Goal: Communication & Community: Answer question/provide support

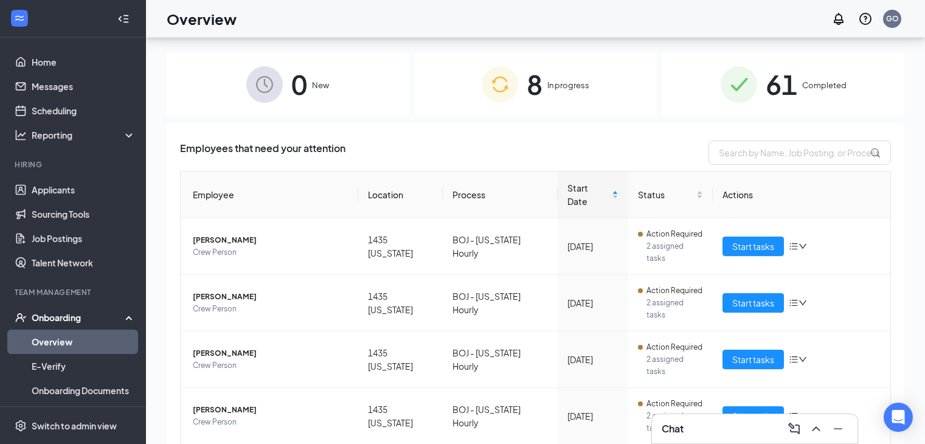
scroll to position [55, 0]
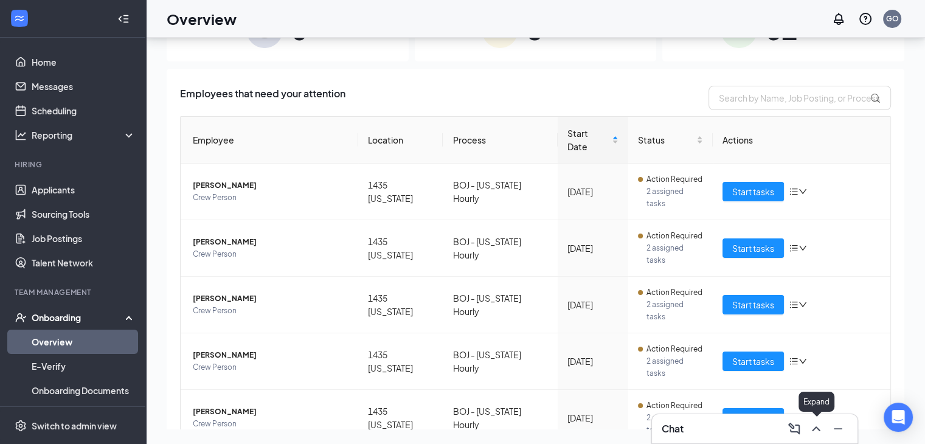
click at [815, 422] on icon "ChevronUp" at bounding box center [816, 429] width 15 height 15
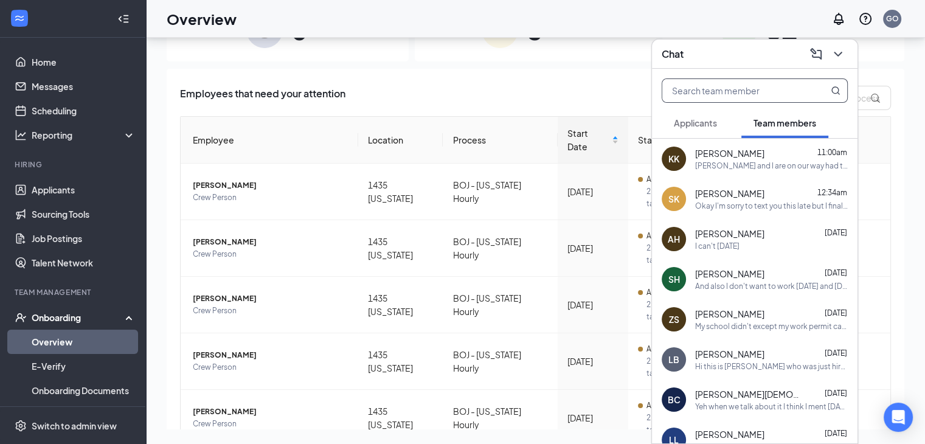
click at [704, 91] on input "text" at bounding box center [734, 90] width 144 height 23
click at [788, 242] on div "I can't [DATE]" at bounding box center [771, 246] width 153 height 10
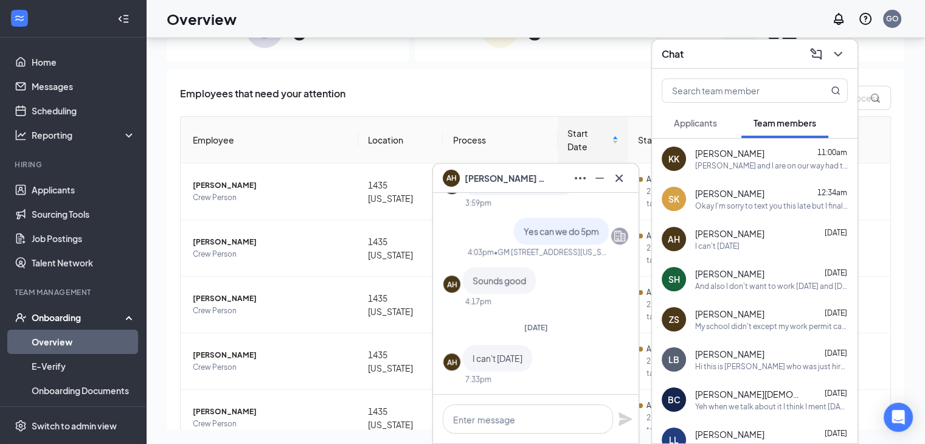
click at [751, 285] on div "And also I don't want to work [DATE] and [DATE] those days I want off the rest …" at bounding box center [771, 286] width 153 height 10
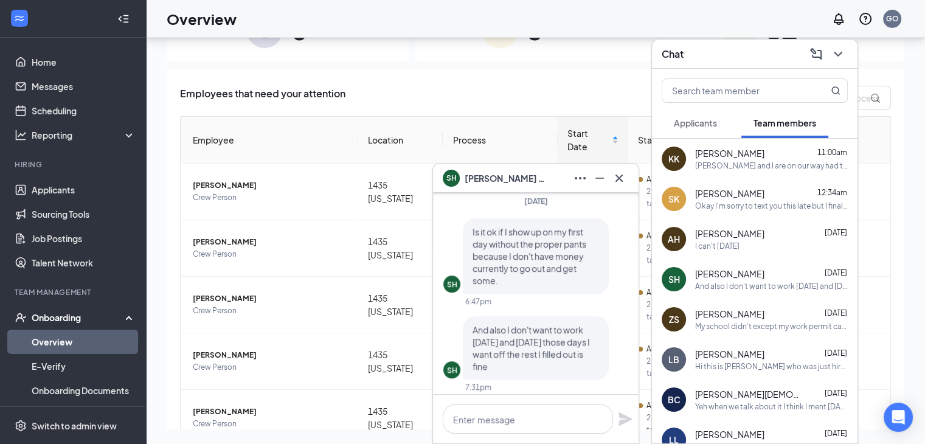
scroll to position [0, 0]
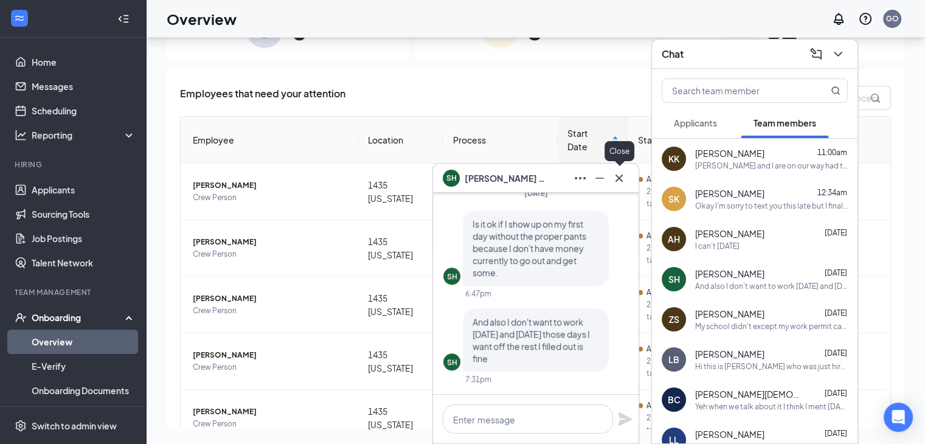
click at [623, 184] on icon "Cross" at bounding box center [619, 178] width 15 height 15
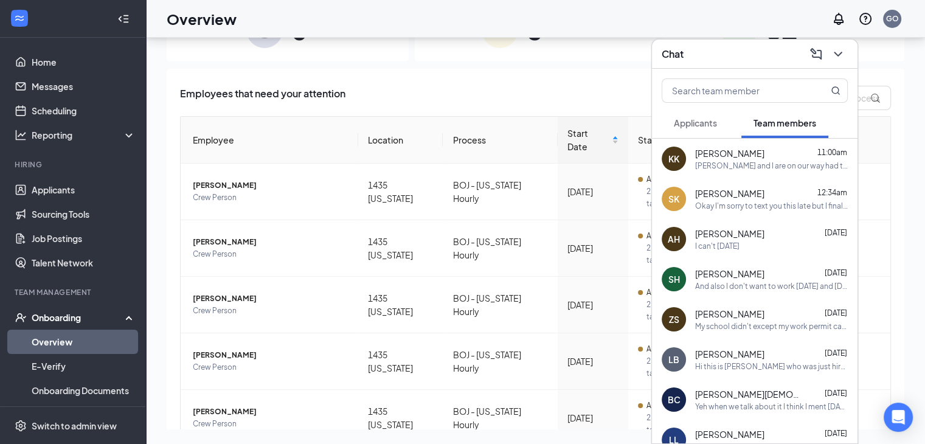
click at [711, 237] on span "[PERSON_NAME]" at bounding box center [729, 234] width 69 height 12
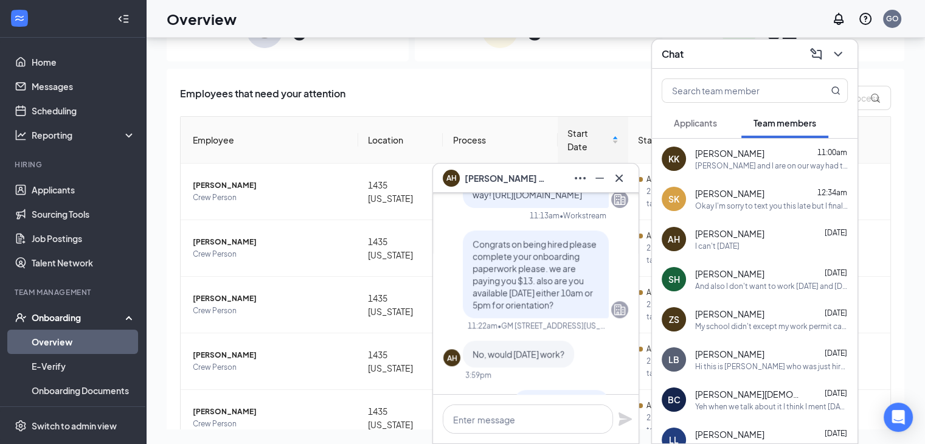
scroll to position [-199, 0]
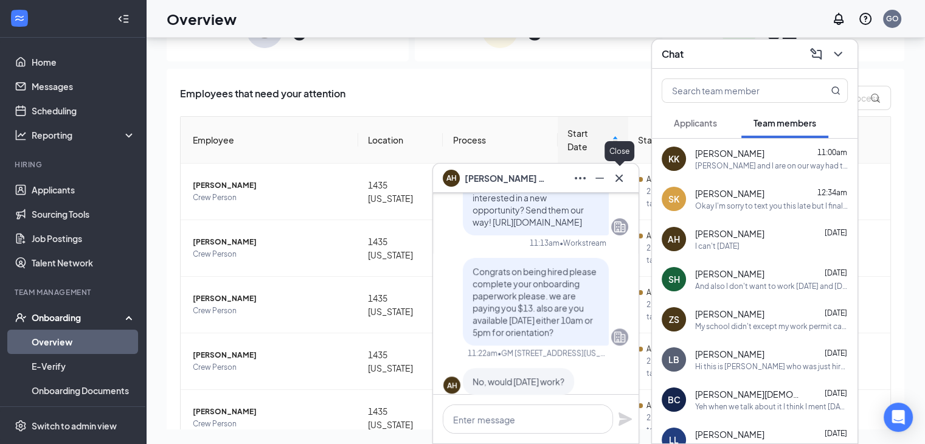
click at [620, 174] on icon "Cross" at bounding box center [619, 178] width 15 height 15
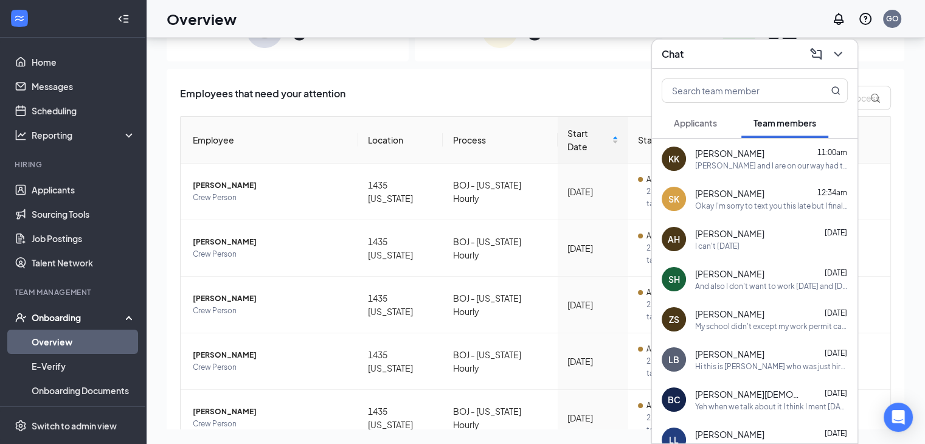
click at [725, 261] on div "SH [PERSON_NAME] [DATE] And also I don't want to work [DATE] and [DATE] those d…" at bounding box center [755, 279] width 206 height 40
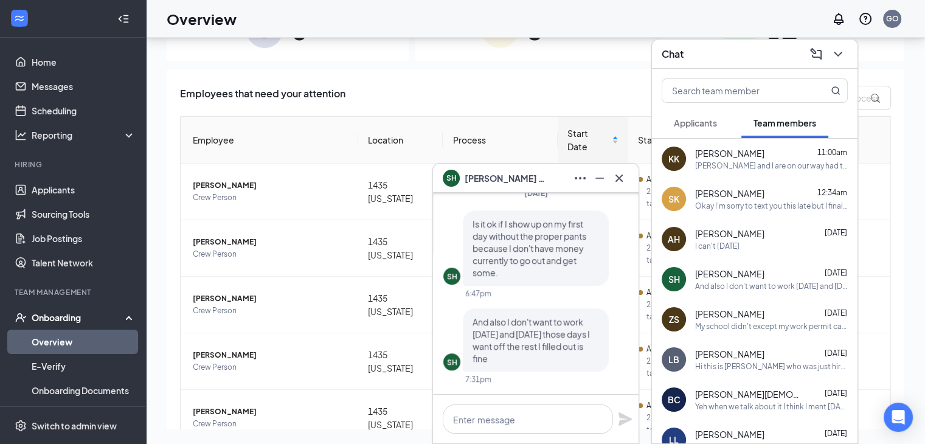
click at [718, 336] on div "ZS [PERSON_NAME] [DATE] My school didn't except my work permit cause the pledge…" at bounding box center [755, 319] width 206 height 40
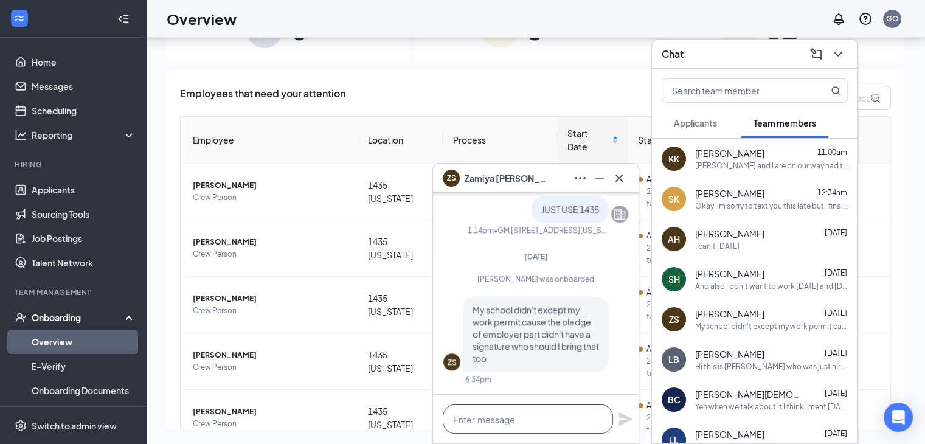
click at [557, 424] on textarea at bounding box center [528, 419] width 170 height 29
type textarea "B"
click at [517, 422] on textarea "Bring it to bojangles" at bounding box center [528, 419] width 170 height 29
click at [552, 429] on textarea "Bring it to Bojangles" at bounding box center [528, 419] width 170 height 29
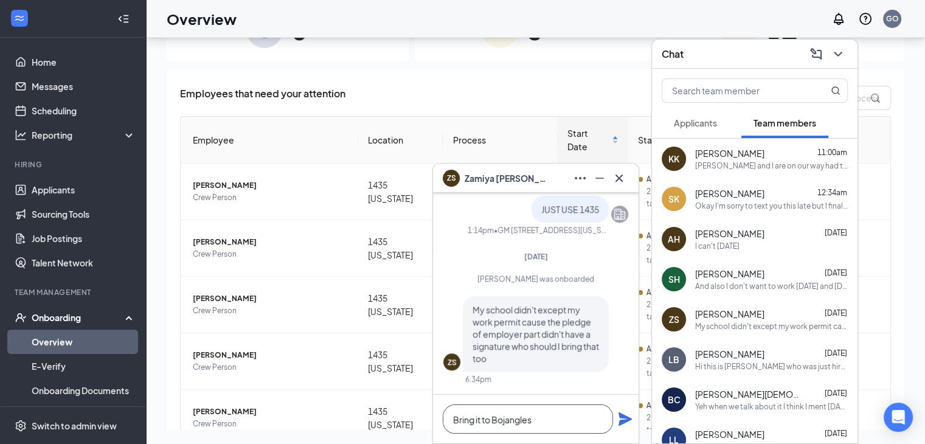
type textarea "Bring it to Bojangles"
click at [628, 419] on icon "Plane" at bounding box center [625, 418] width 13 height 13
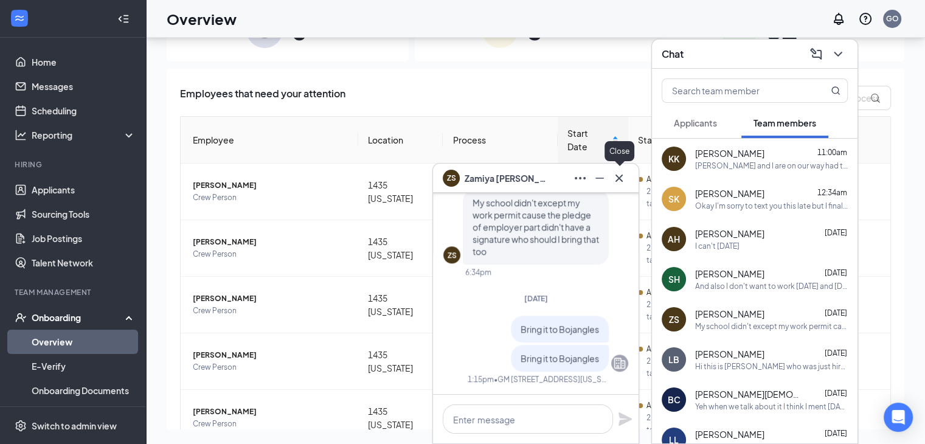
click at [617, 181] on icon "Cross" at bounding box center [619, 178] width 15 height 15
